Goal: Task Accomplishment & Management: Use online tool/utility

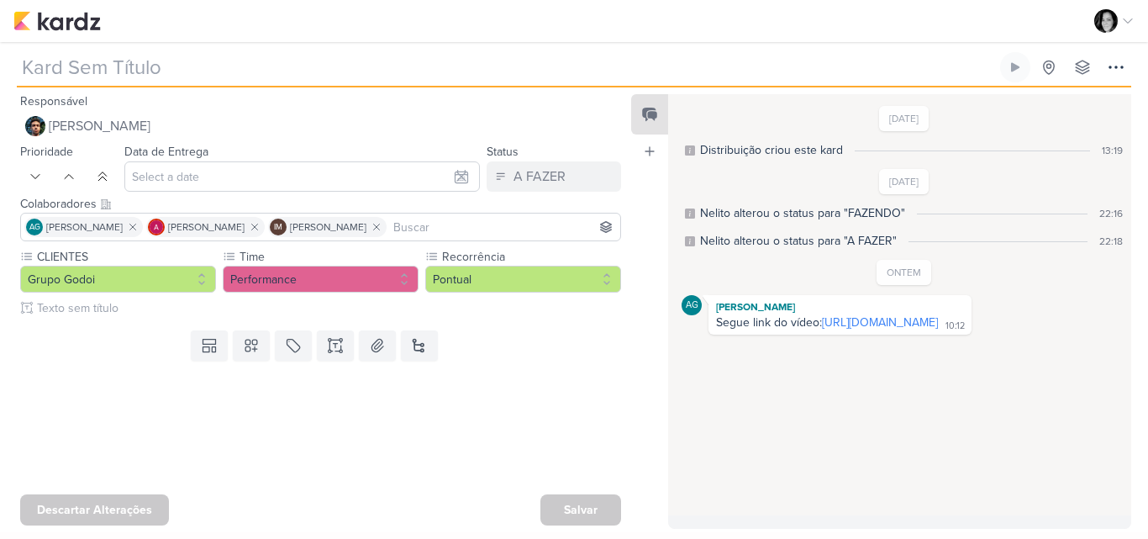
type input "[2710101] [PERSON_NAME] - Impulsionamento colaborativo"
type input "13 de outubro de 2025 às 23:59"
type input "[2710101] [PERSON_NAME] - Impulsionamento colaborativo"
type input "13 de outubro de 2025 às 23:59"
